Goal: Task Accomplishment & Management: Manage account settings

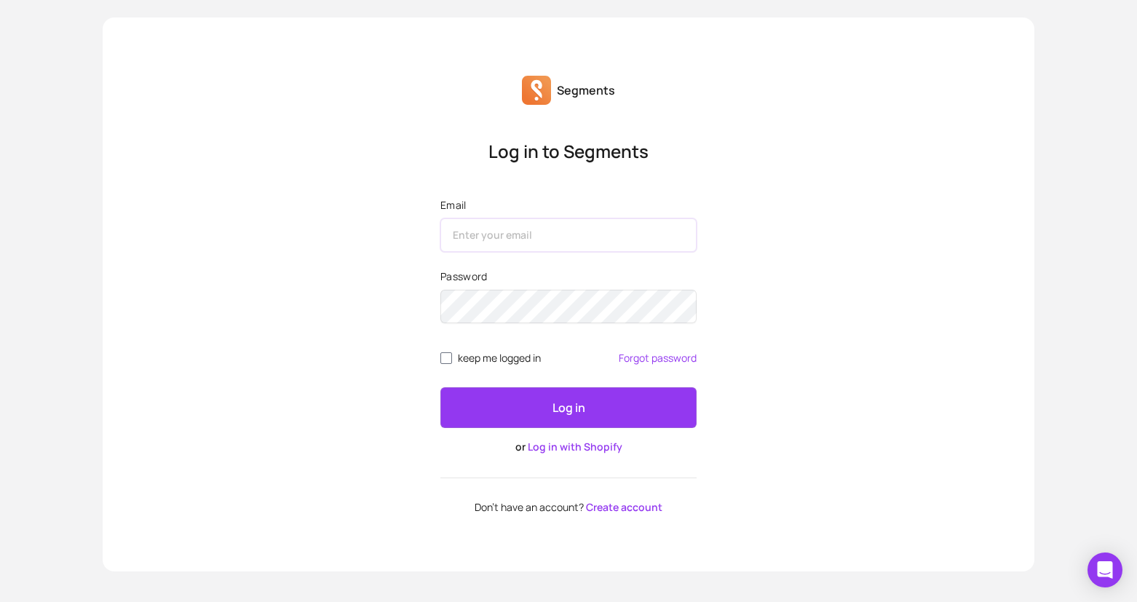
click at [607, 235] on input "Email" at bounding box center [569, 234] width 256 height 33
click at [746, 192] on div "Log in to Segments Email Password keep me logged in Forgot password Log in or L…" at bounding box center [569, 327] width 932 height 374
click at [518, 236] on input "Email" at bounding box center [569, 234] width 256 height 33
type input "[PERSON_NAME][EMAIL_ADDRESS][DOMAIN_NAME]"
click at [556, 277] on label "Password" at bounding box center [569, 276] width 256 height 15
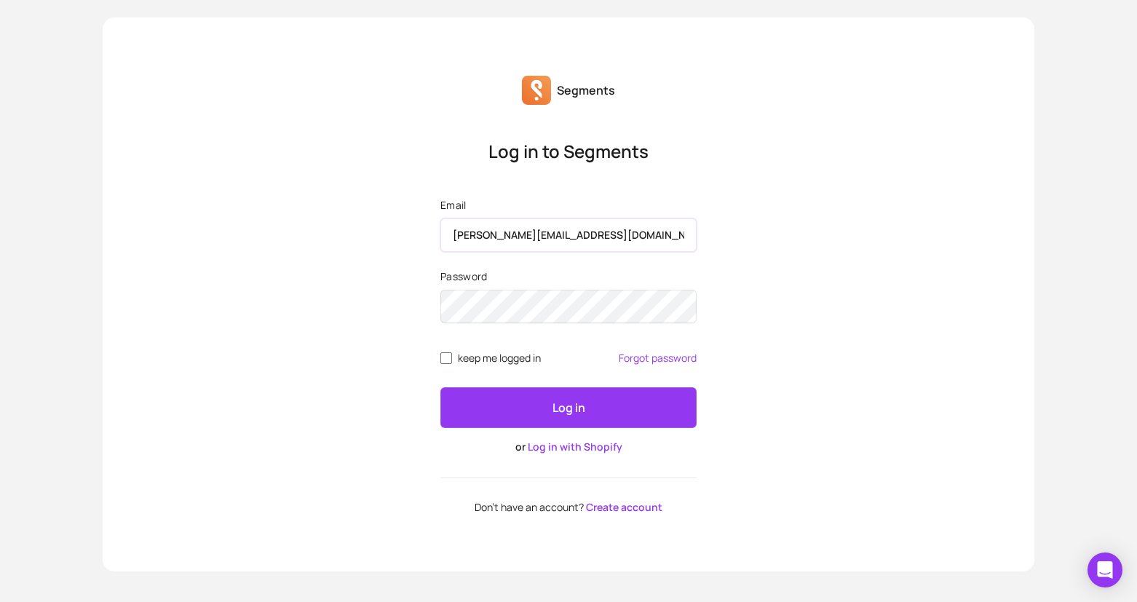
click at [553, 245] on input "[PERSON_NAME][EMAIL_ADDRESS][DOMAIN_NAME]" at bounding box center [569, 234] width 256 height 33
click at [553, 244] on input "[PERSON_NAME][EMAIL_ADDRESS][DOMAIN_NAME]" at bounding box center [569, 234] width 256 height 33
click at [582, 449] on link "Log in with Shopify" at bounding box center [575, 447] width 95 height 14
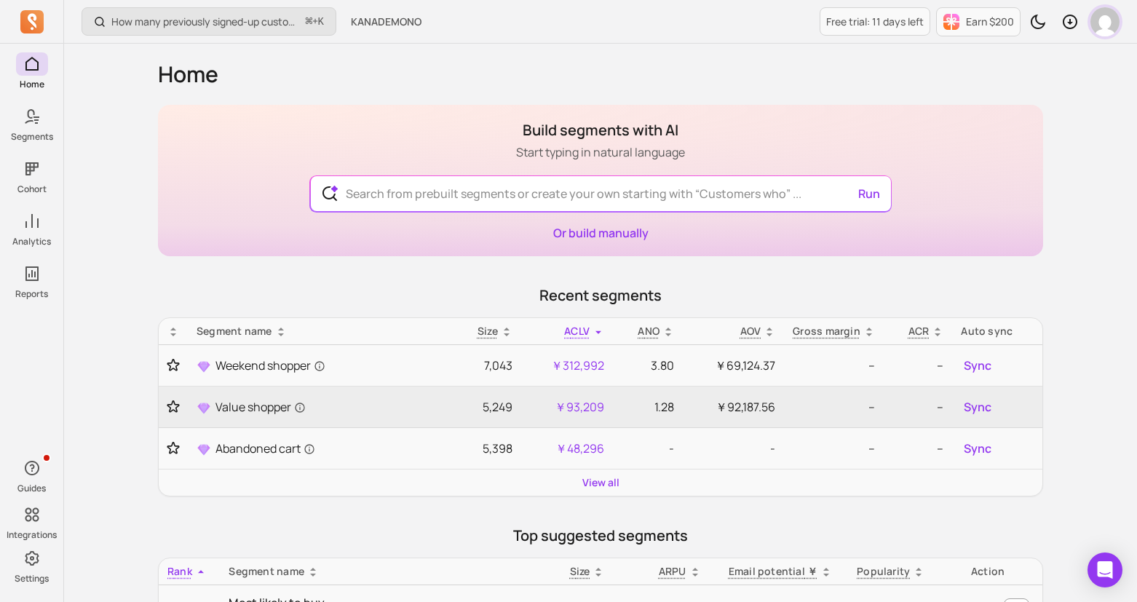
click at [1107, 24] on img "button" at bounding box center [1105, 21] width 29 height 29
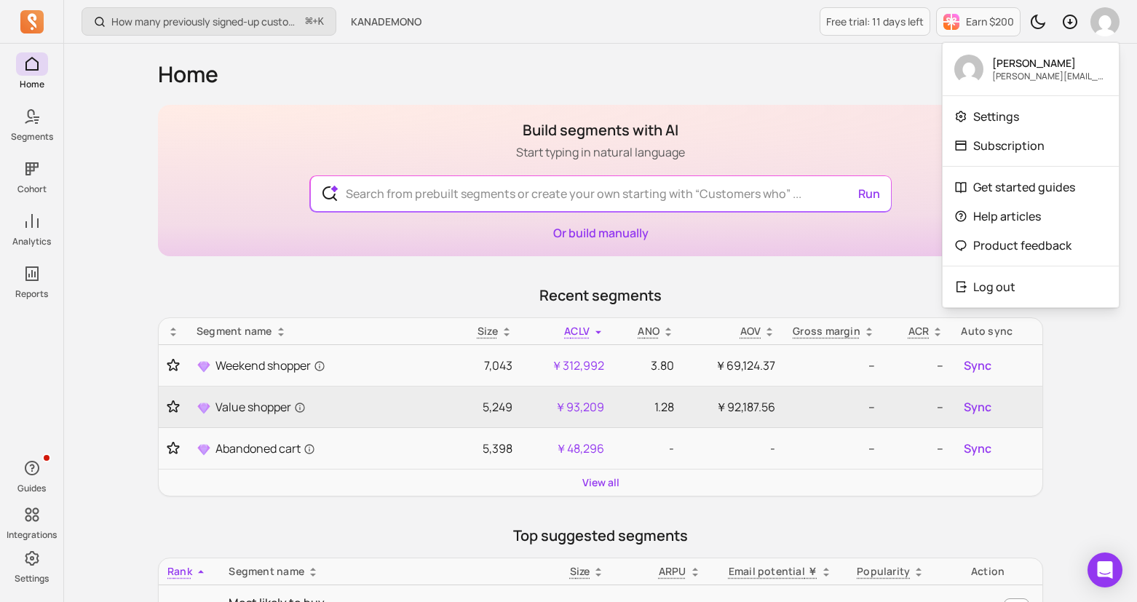
click at [905, 68] on h1 "Home" at bounding box center [600, 74] width 885 height 26
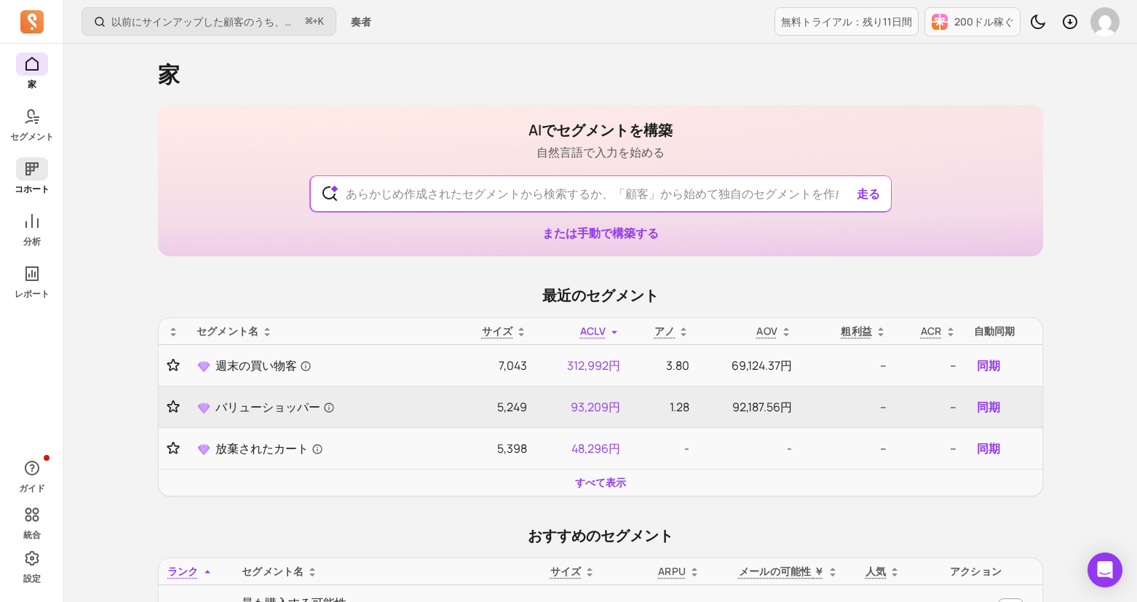
click at [38, 178] on span at bounding box center [32, 168] width 32 height 23
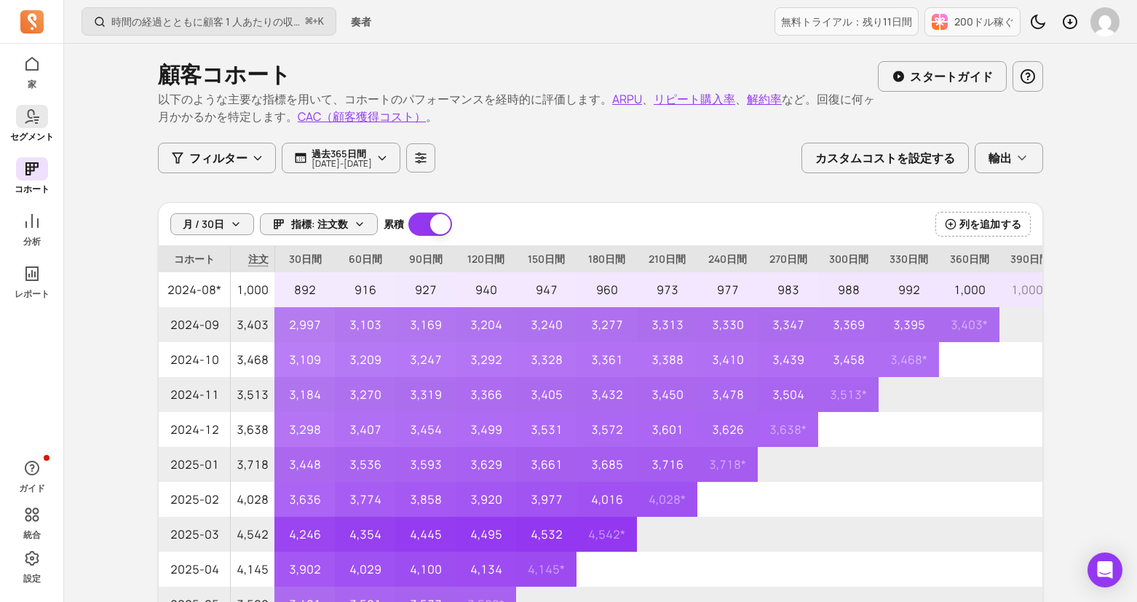
click at [31, 125] on icon at bounding box center [31, 116] width 17 height 17
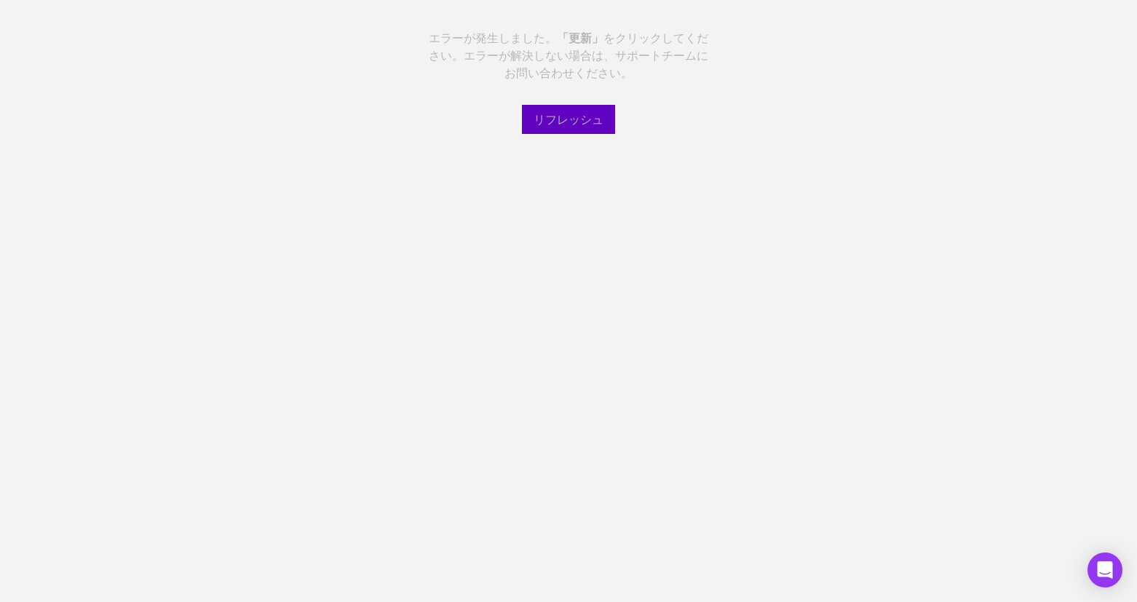
click at [575, 110] on button "リフレッシュ" at bounding box center [568, 119] width 93 height 29
